Goal: Obtain resource: Obtain resource

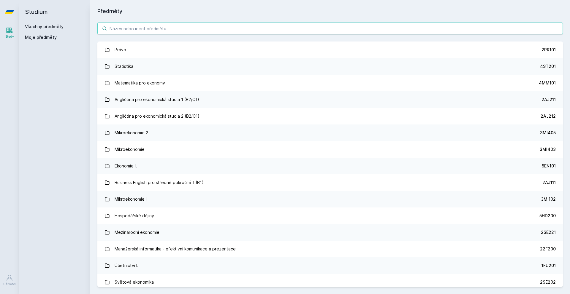
click at [199, 31] on input "search" at bounding box center [329, 29] width 465 height 12
paste input "1FU440"
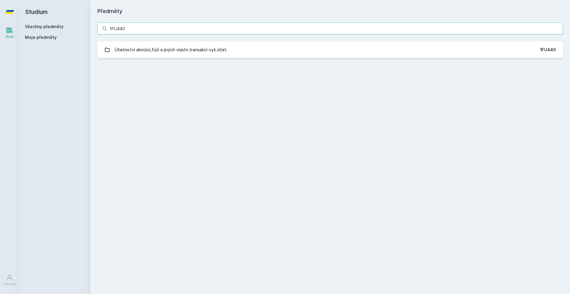
type input "1FU440"
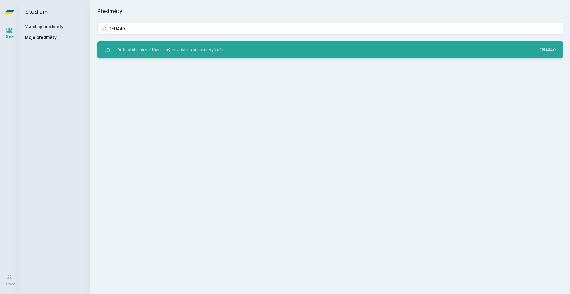
click at [177, 50] on div "Účetnictví akvizicí,fúzí a jiných vlastn.transakcí-vyš.účet." at bounding box center [171, 50] width 113 height 12
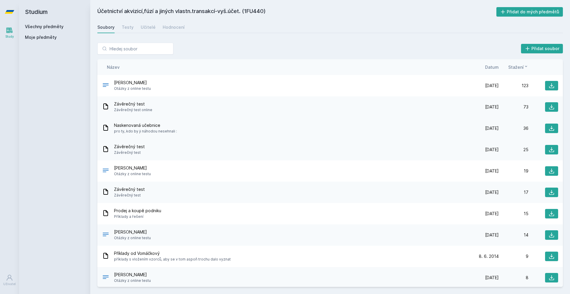
click at [183, 131] on div "Naskenovaná učebnice pro ty, kdo by ji náhodou nesehnali :" at bounding box center [285, 129] width 367 height 12
click at [549, 129] on icon at bounding box center [551, 128] width 6 height 6
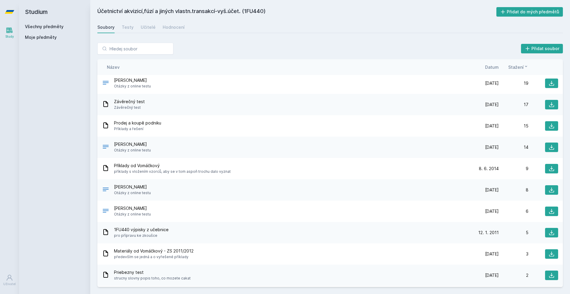
scroll to position [92, 0]
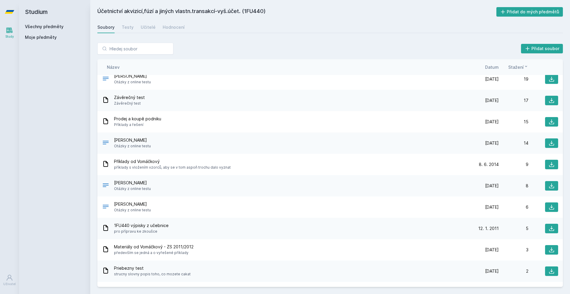
click at [183, 236] on div "1FU440 výpisky z učebnice pro přípravu ke zkoušce [DATE] [DATE] 5" at bounding box center [329, 228] width 465 height 21
click at [546, 229] on button at bounding box center [551, 228] width 13 height 9
